Goal: Check status: Check status

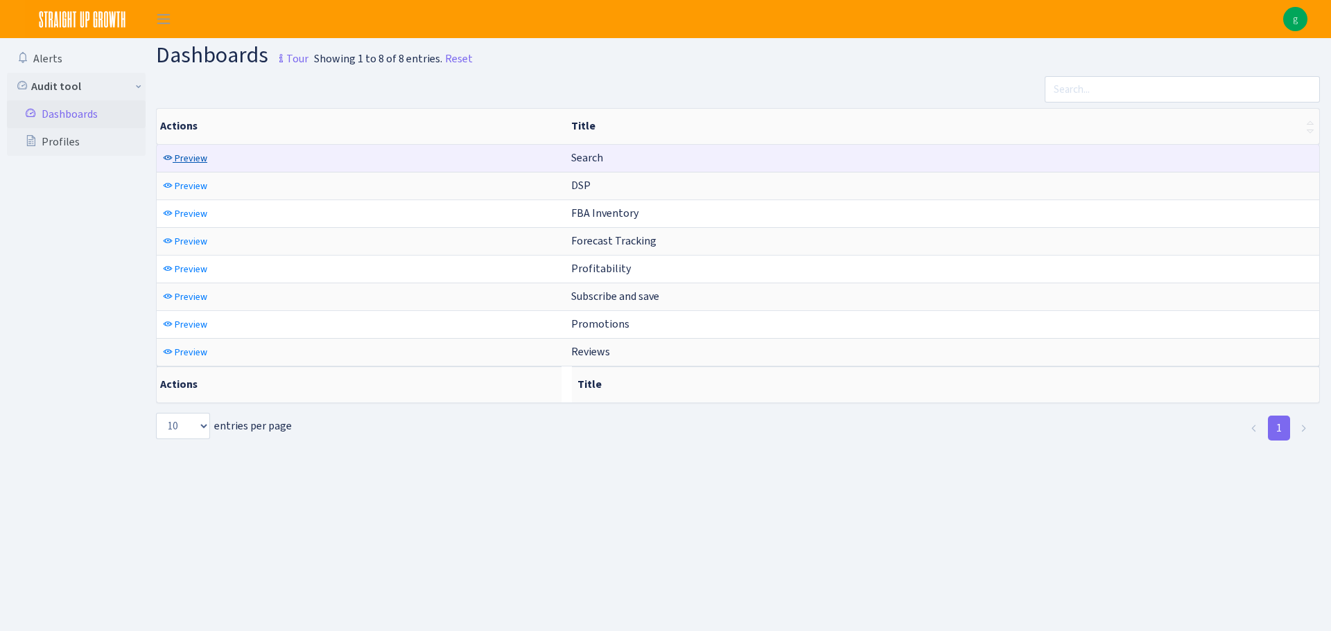
click at [188, 157] on span "Preview" at bounding box center [191, 158] width 33 height 13
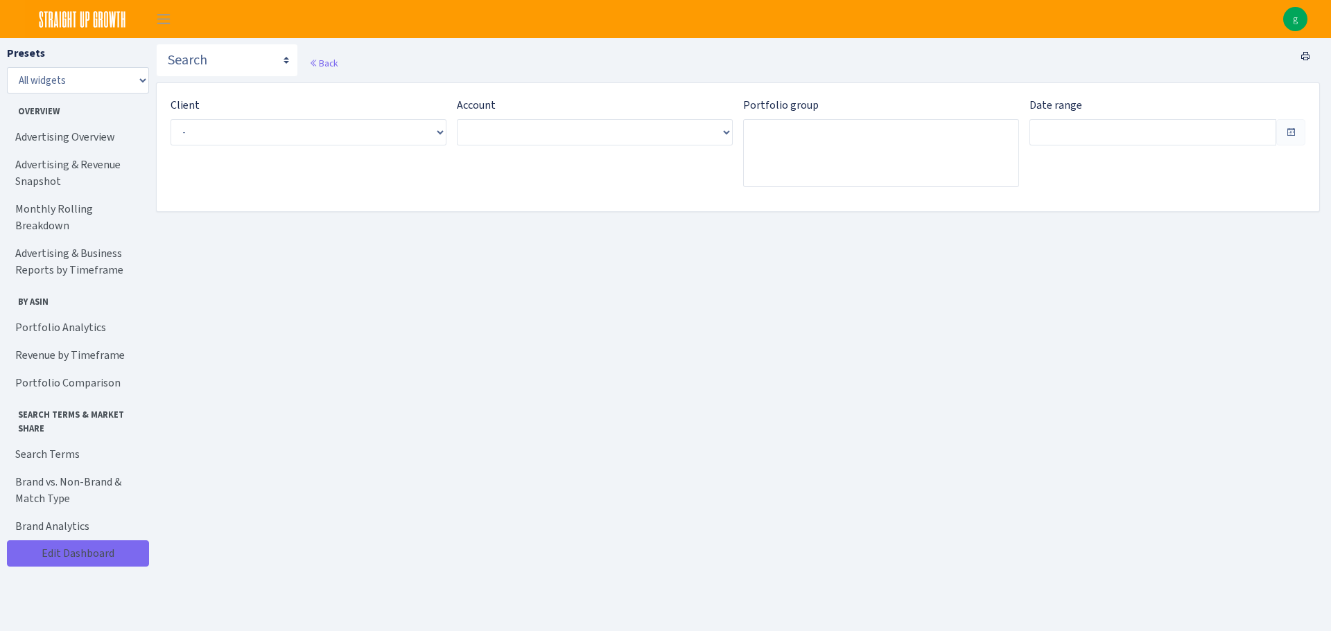
type input "[DATE] - [DATE]"
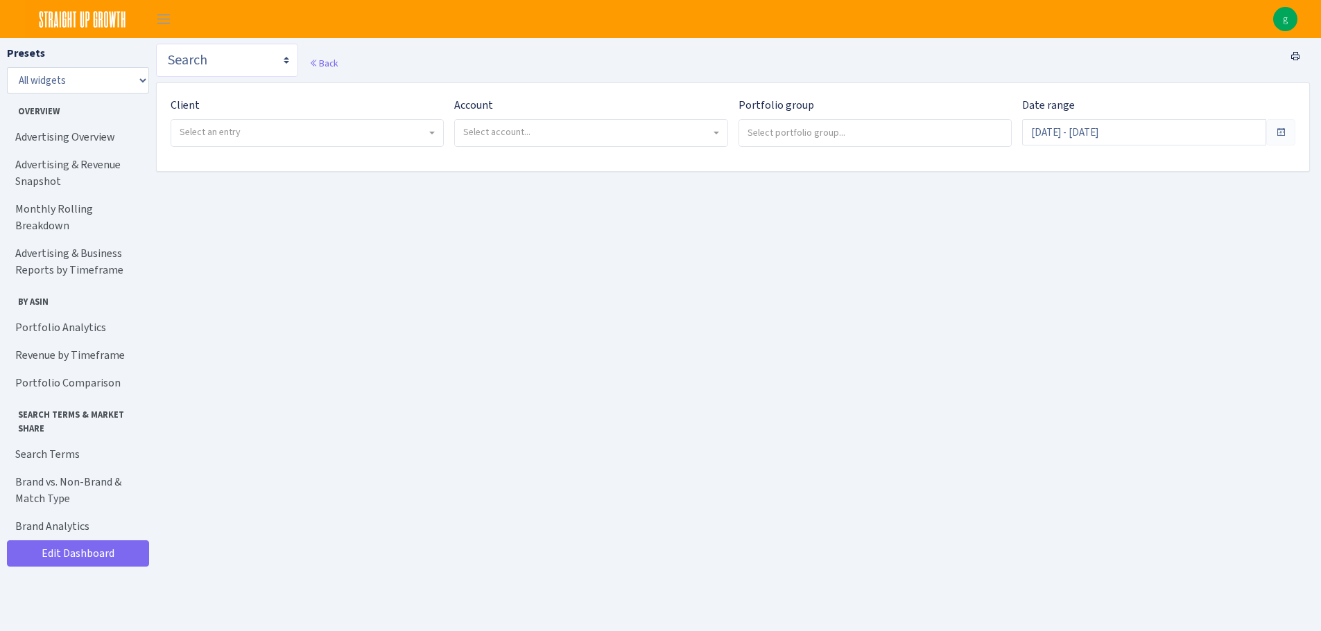
click at [243, 75] on select "Search DSP FBA Inventory Forecast Tracking Profitability Subscribe and save Pro…" at bounding box center [227, 60] width 142 height 33
select select "https://straightupgrowth.com/admin/dashboard/17/show"
click at [156, 44] on select "Search DSP FBA Inventory Forecast Tracking Profitability Subscribe and save Pro…" at bounding box center [227, 60] width 142 height 33
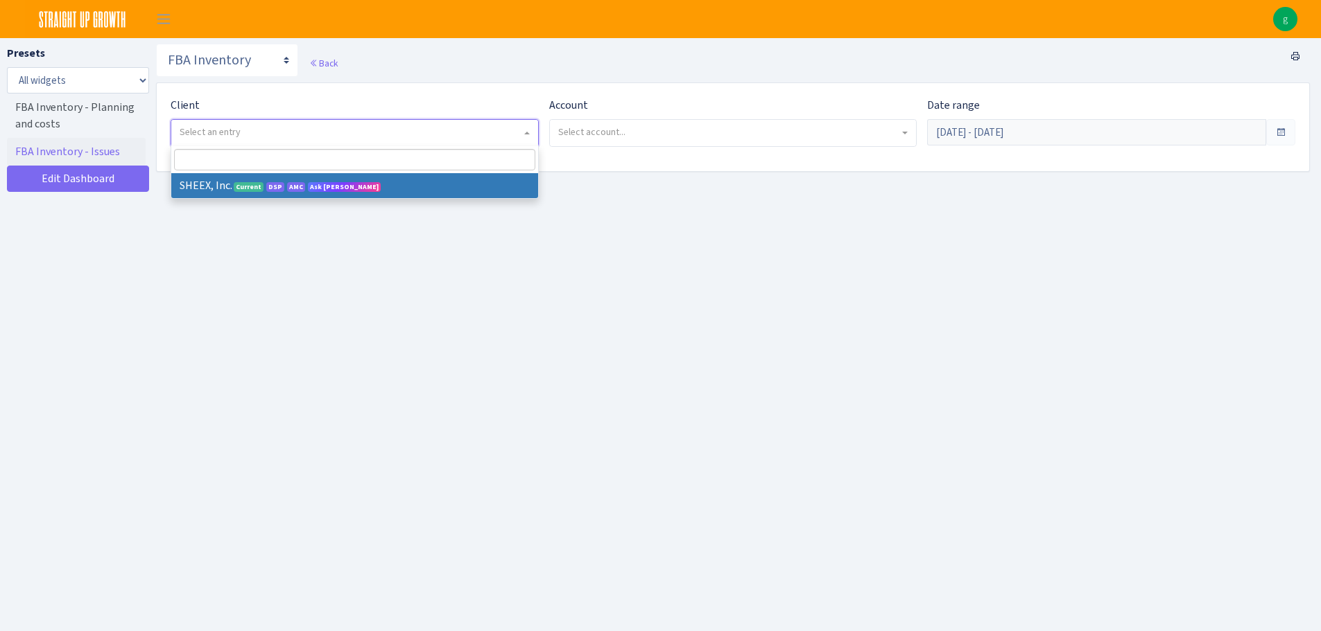
click at [235, 137] on span "Select an entry" at bounding box center [210, 131] width 61 height 13
select select "314"
select select
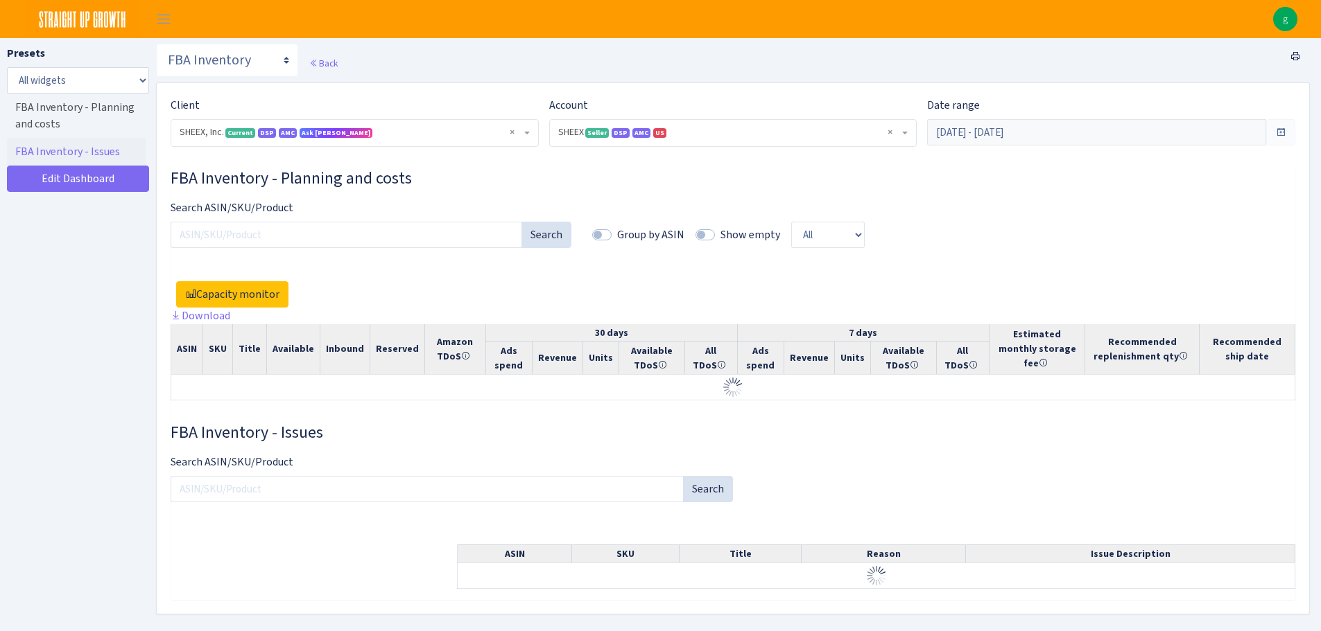
select select "2794563906483217"
click at [270, 69] on select "Search DSP FBA Inventory Forecast Tracking Profitability Subscribe and save Pro…" at bounding box center [227, 60] width 142 height 33
